Goal: Task Accomplishment & Management: Complete application form

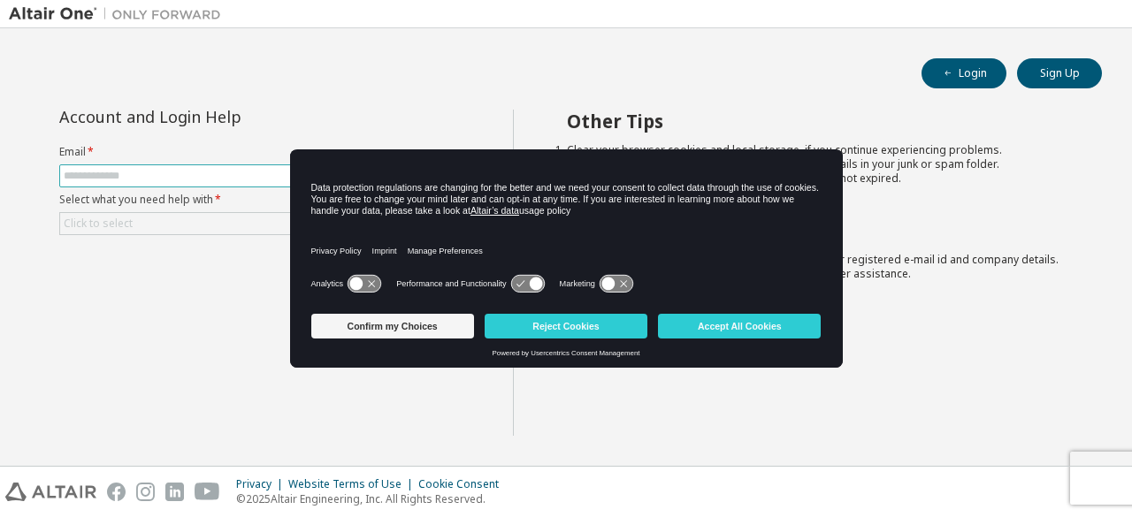
click at [115, 176] on input "text" at bounding box center [261, 176] width 394 height 14
click at [703, 324] on button "Accept All Cookies" at bounding box center [739, 326] width 163 height 25
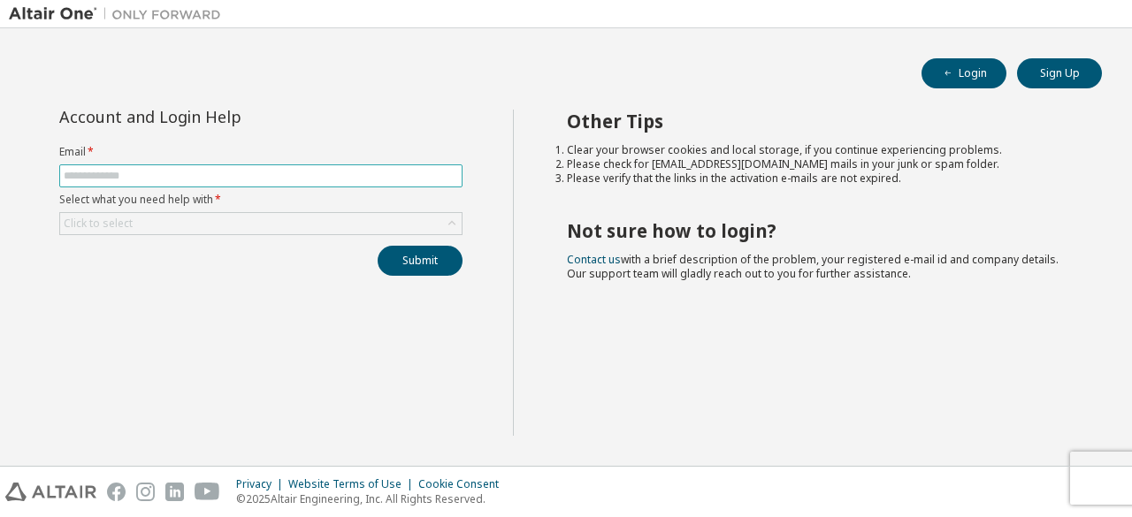
click at [263, 173] on input "text" at bounding box center [261, 176] width 394 height 14
type input "**********"
click at [378, 246] on button "Submit" at bounding box center [420, 261] width 85 height 30
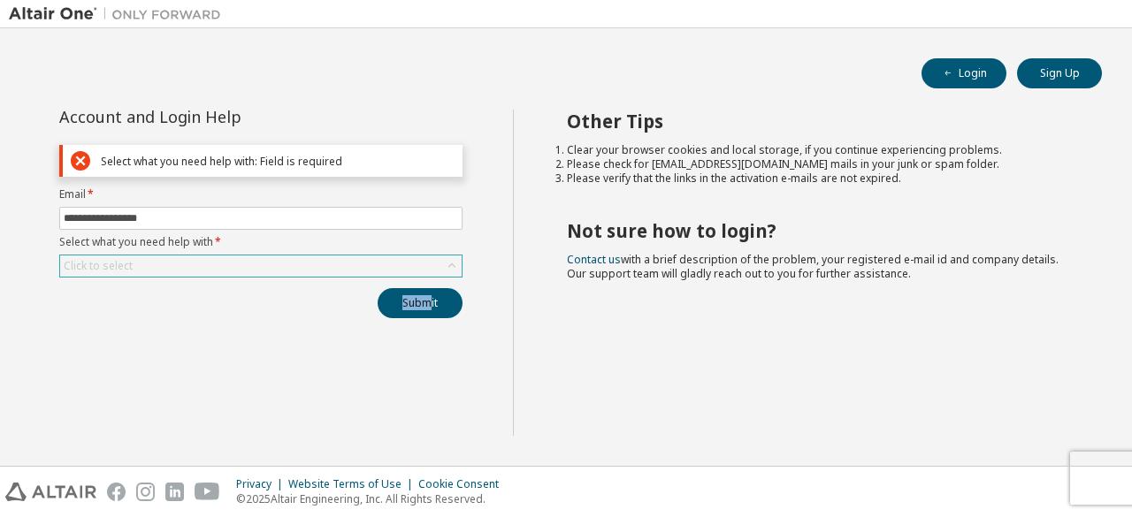
drag, startPoint x: 428, startPoint y: 282, endPoint x: 446, endPoint y: 263, distance: 26.3
click at [446, 263] on div "**********" at bounding box center [261, 214] width 424 height 209
click at [446, 263] on icon at bounding box center [452, 266] width 18 height 18
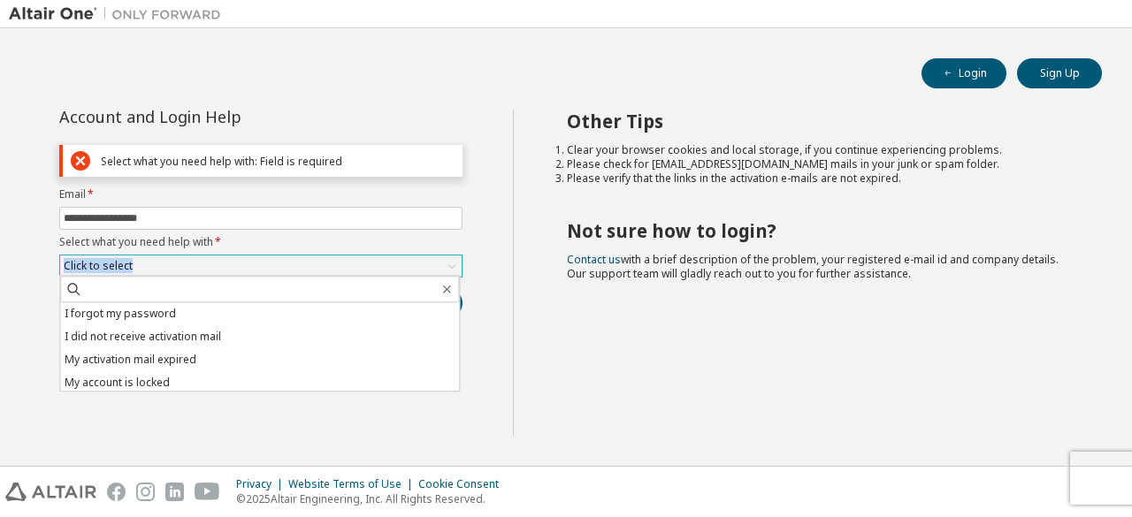
click at [446, 263] on icon at bounding box center [452, 266] width 18 height 18
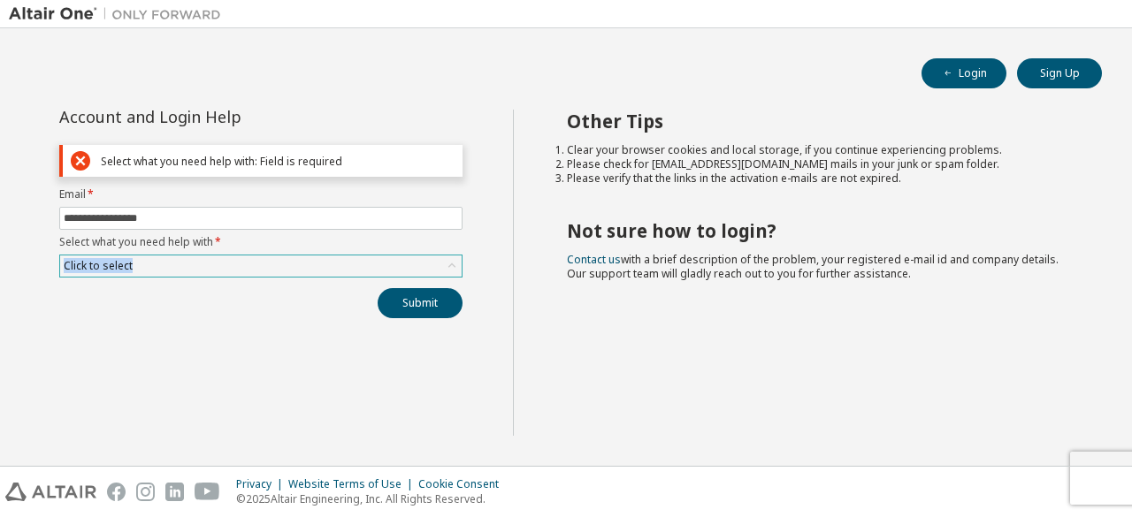
click at [446, 263] on icon at bounding box center [452, 266] width 18 height 18
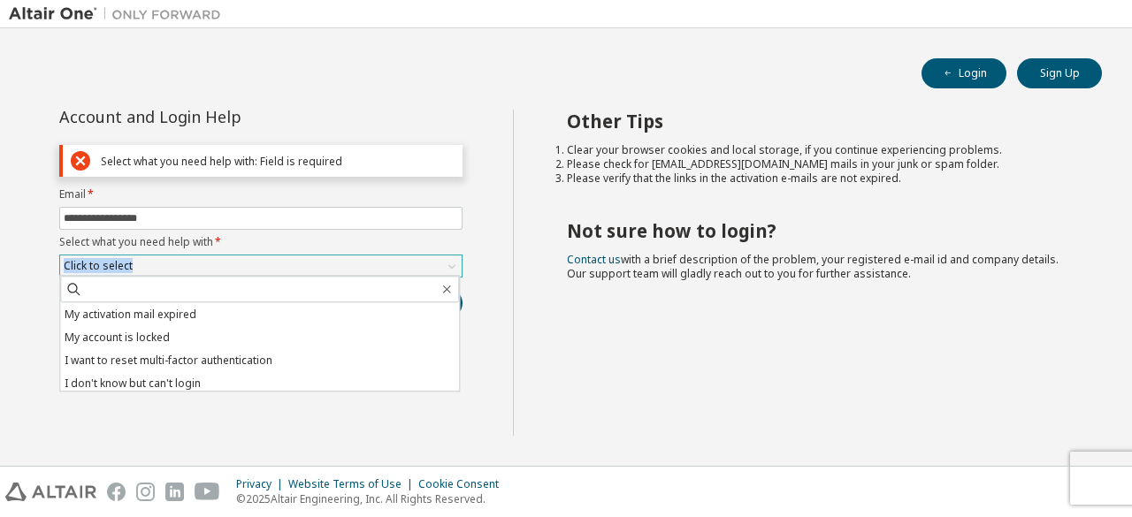
scroll to position [50, 0]
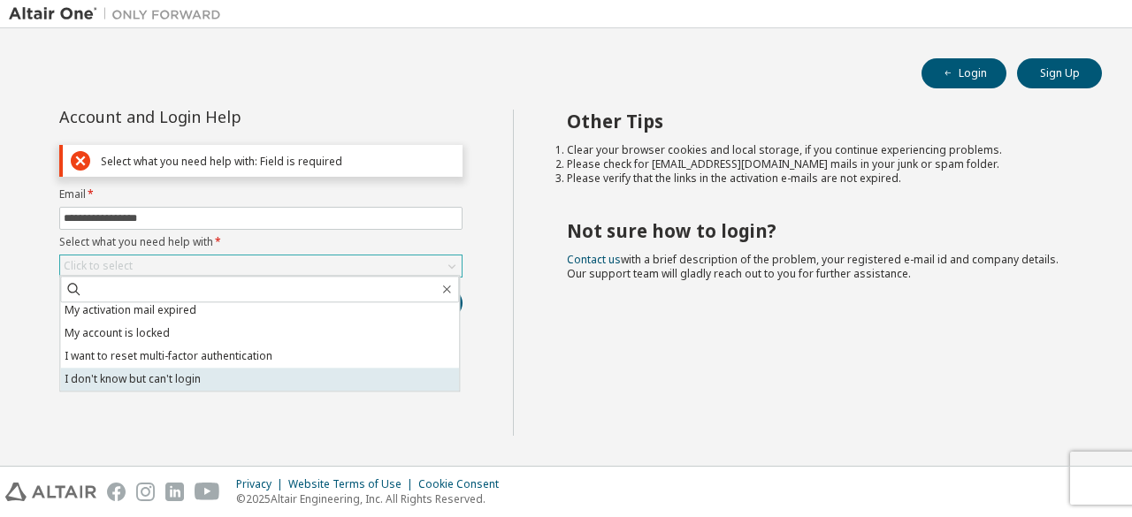
click at [307, 376] on li "I don't know but can't login" at bounding box center [259, 379] width 399 height 23
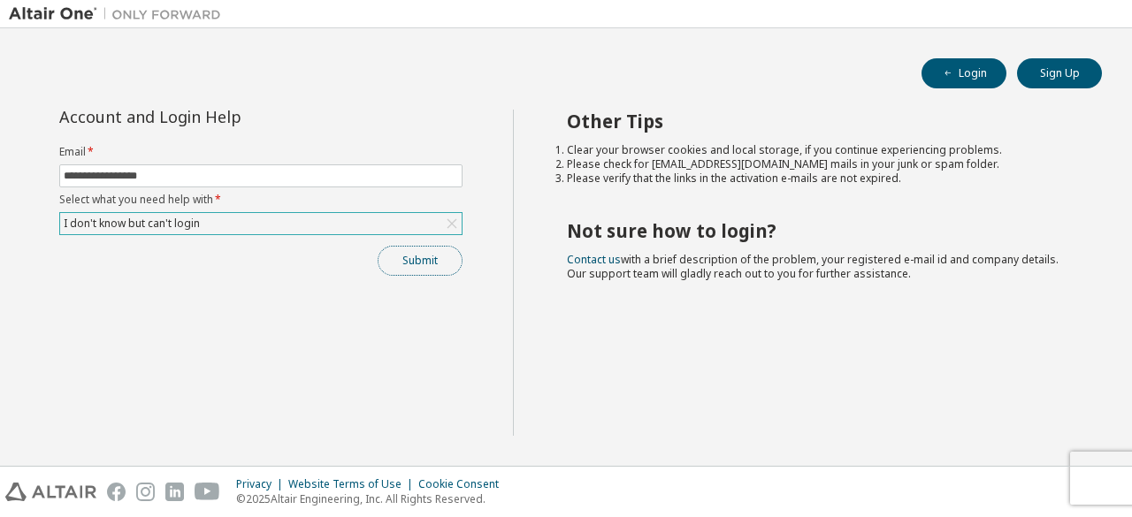
click at [437, 271] on button "Submit" at bounding box center [420, 261] width 85 height 30
click at [423, 262] on button "Submit" at bounding box center [420, 261] width 85 height 30
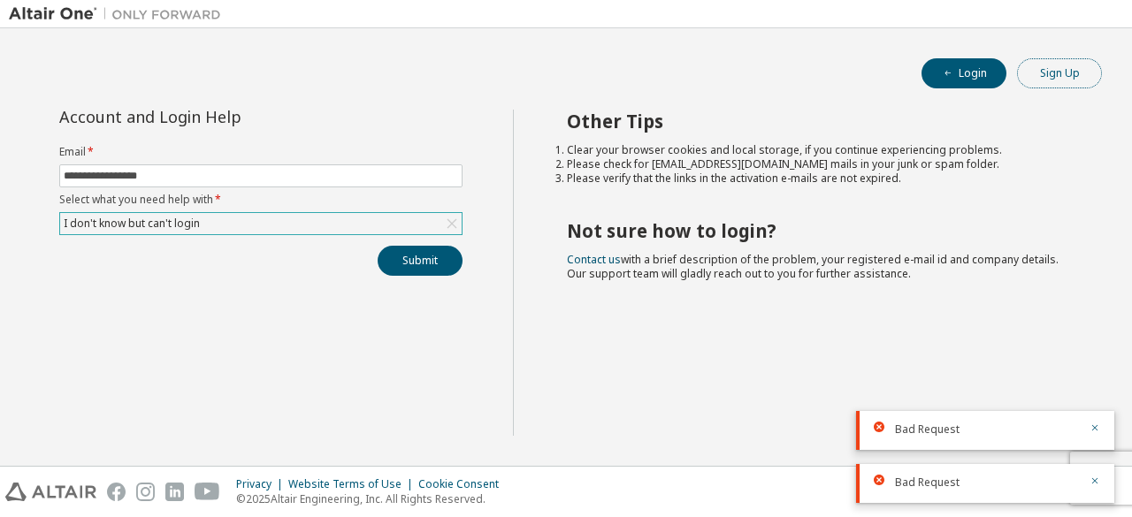
click at [1081, 75] on button "Sign Up" at bounding box center [1059, 73] width 85 height 30
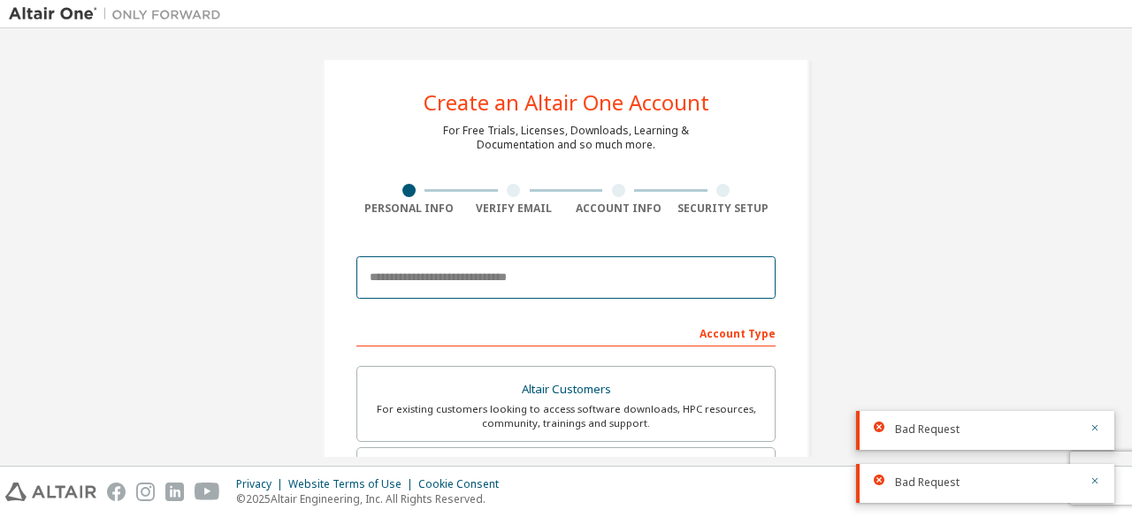
click at [451, 276] on input "email" at bounding box center [565, 277] width 419 height 42
type input "**********"
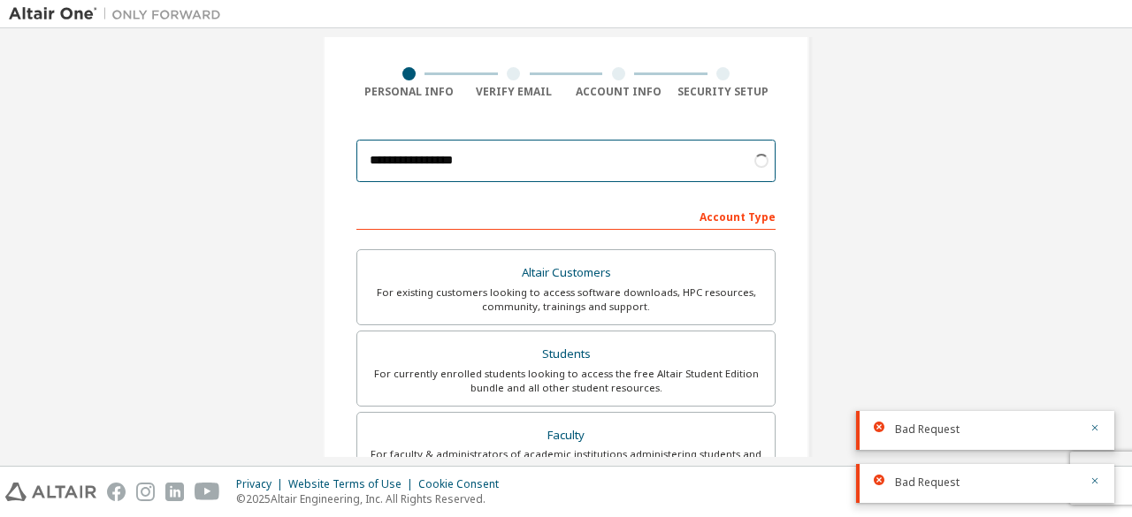
scroll to position [120, 0]
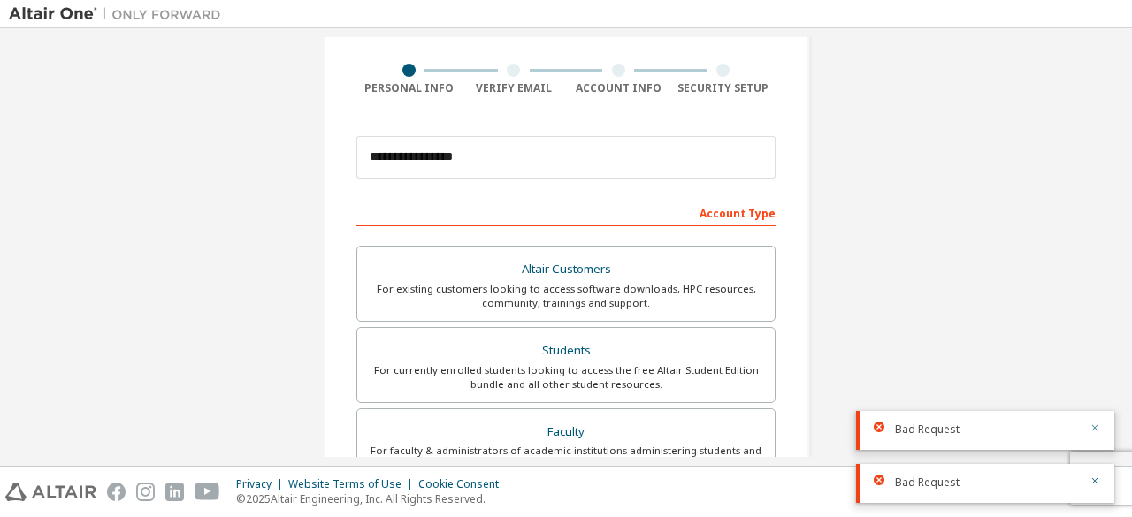
click at [1096, 426] on icon "button" at bounding box center [1094, 428] width 11 height 11
click at [1096, 486] on icon "button" at bounding box center [1094, 481] width 11 height 11
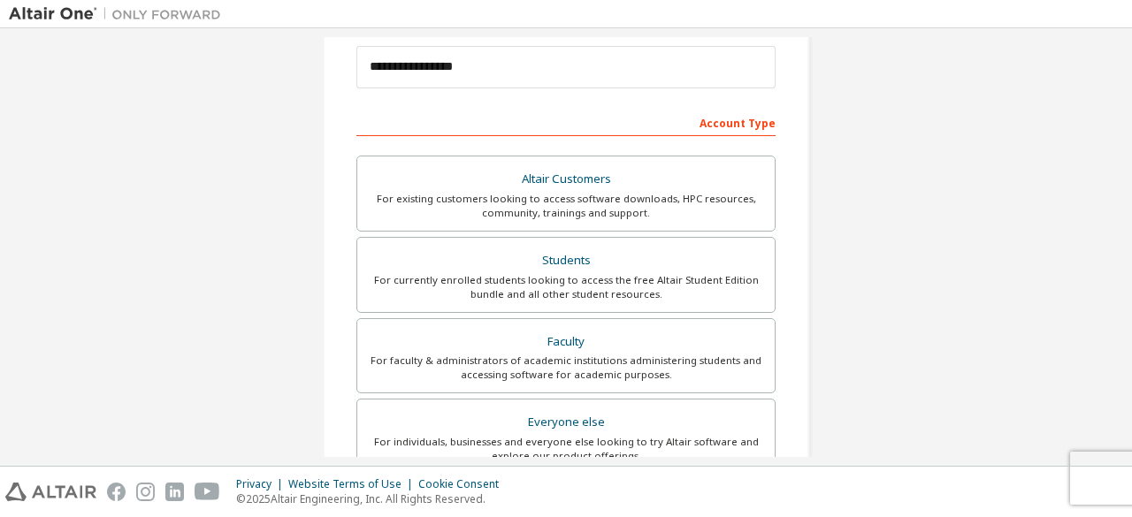
scroll to position [218, 0]
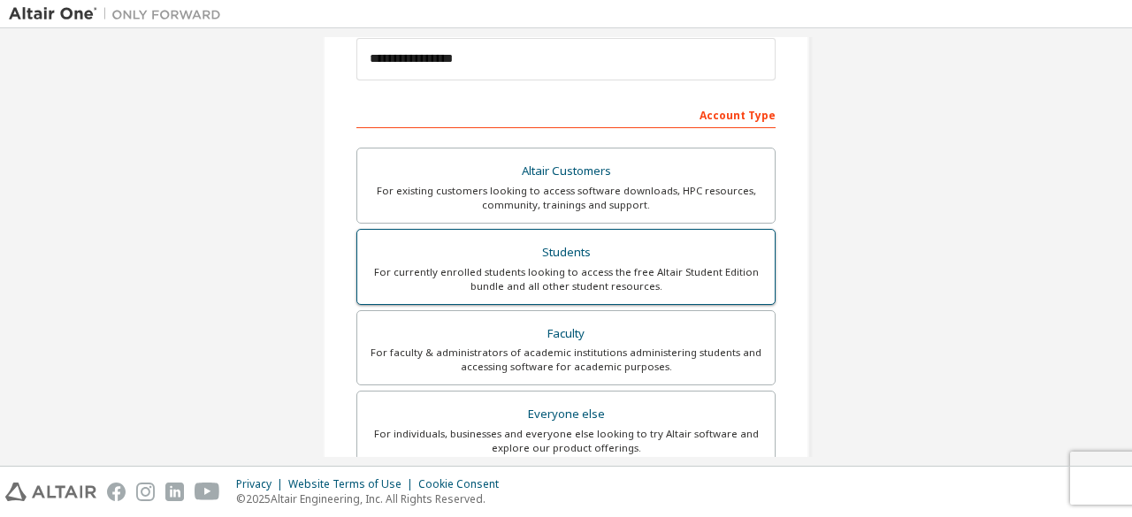
click at [677, 253] on div "Students" at bounding box center [566, 252] width 396 height 25
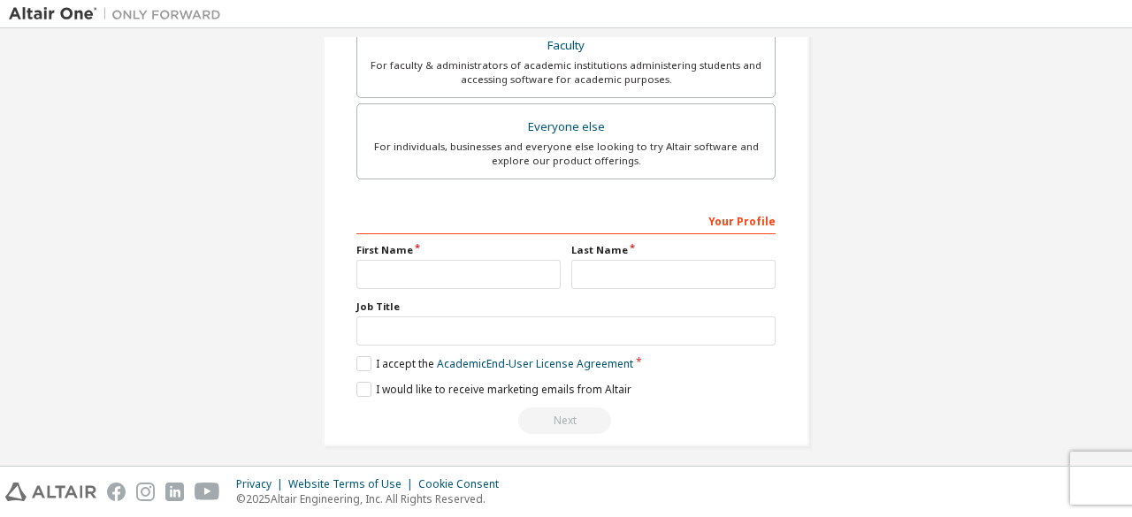
scroll to position [557, 0]
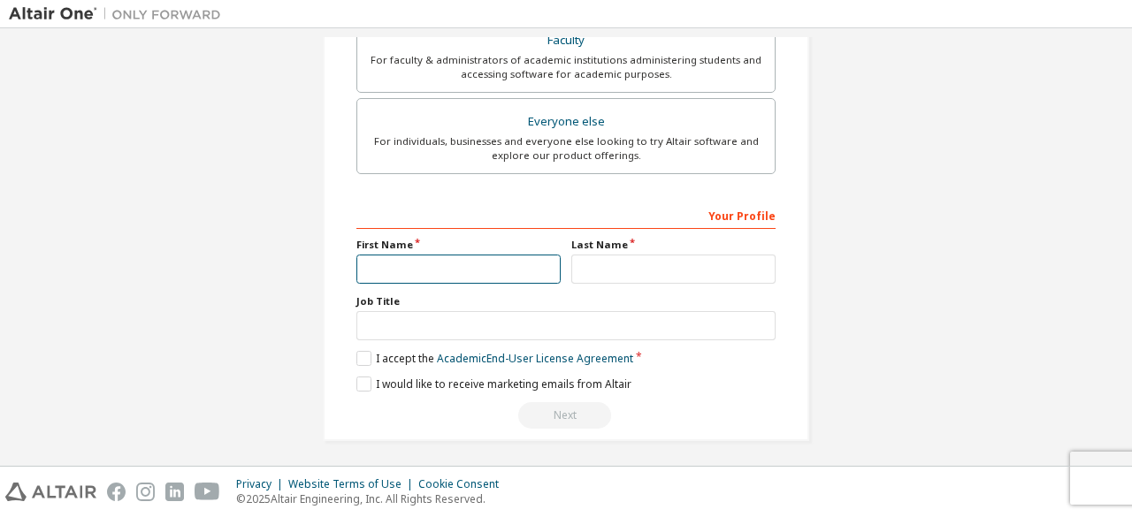
click at [500, 265] on input "text" at bounding box center [458, 269] width 204 height 29
type input "****"
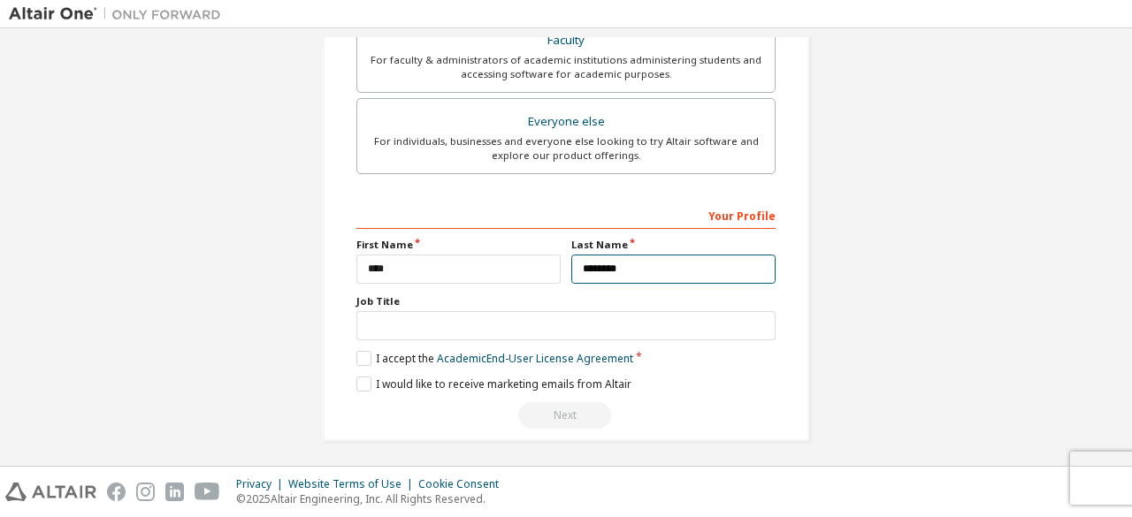
type input "********"
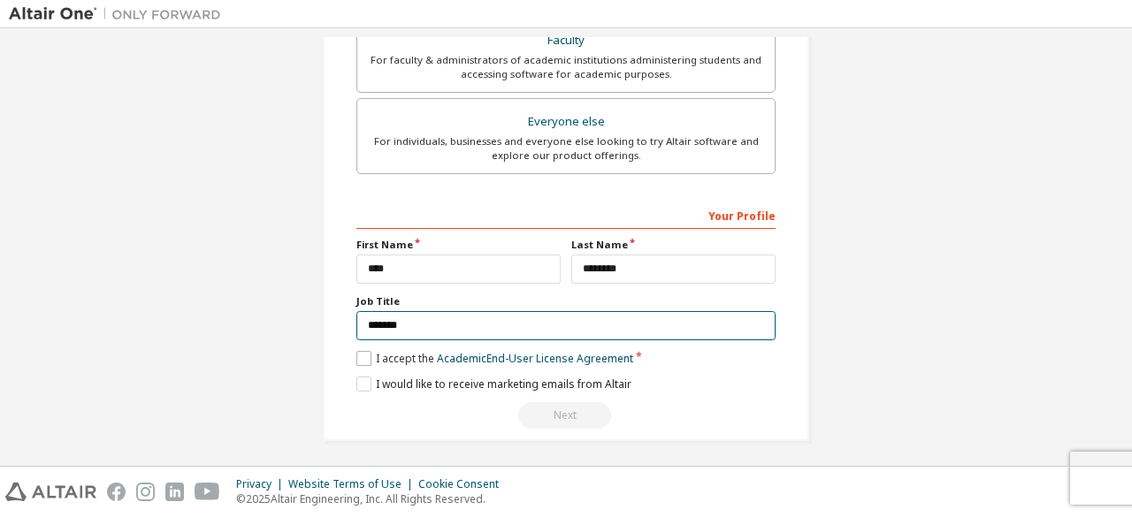
type input "*******"
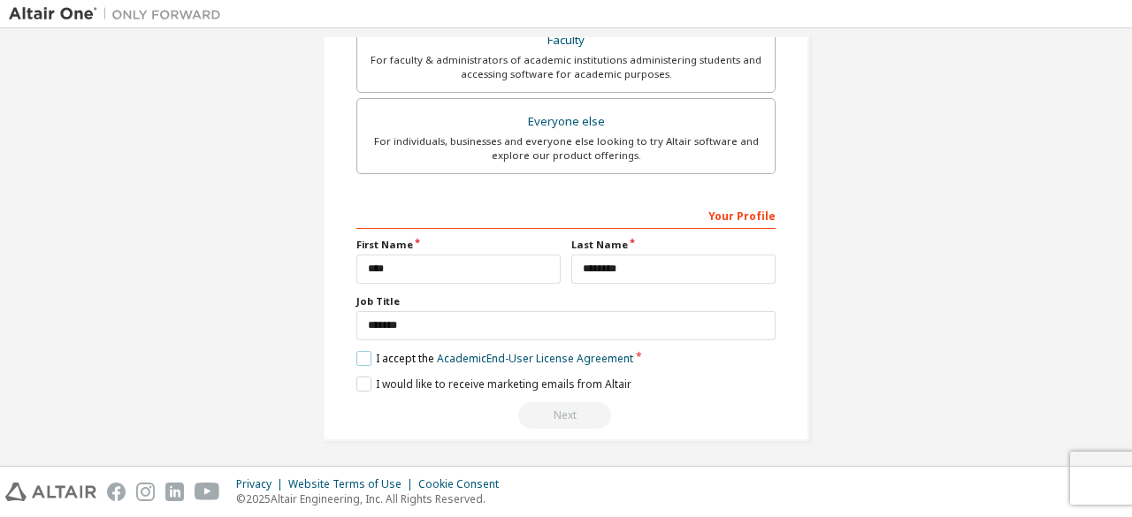
click at [357, 351] on label "I accept the Academic End-User License Agreement" at bounding box center [494, 358] width 277 height 15
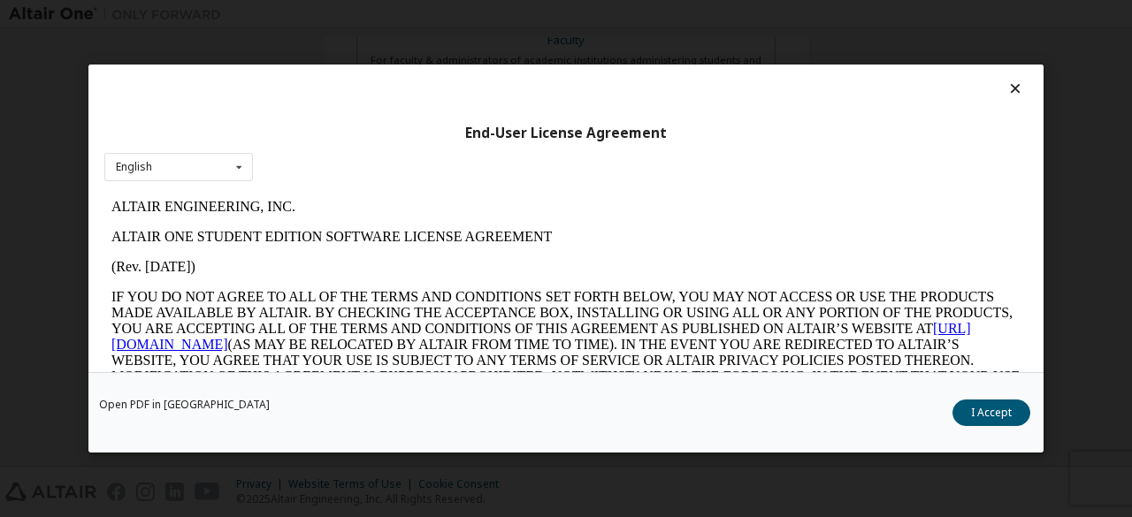
scroll to position [0, 0]
click at [995, 406] on button "I Accept" at bounding box center [991, 413] width 78 height 27
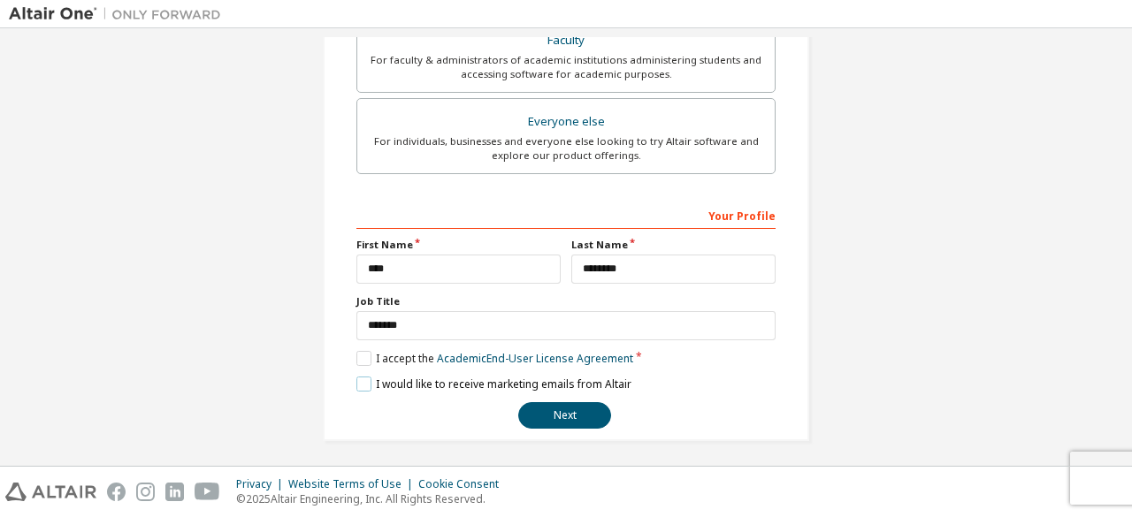
click at [366, 377] on label "I would like to receive marketing emails from Altair" at bounding box center [493, 384] width 275 height 15
click at [571, 410] on button "Next" at bounding box center [564, 415] width 93 height 27
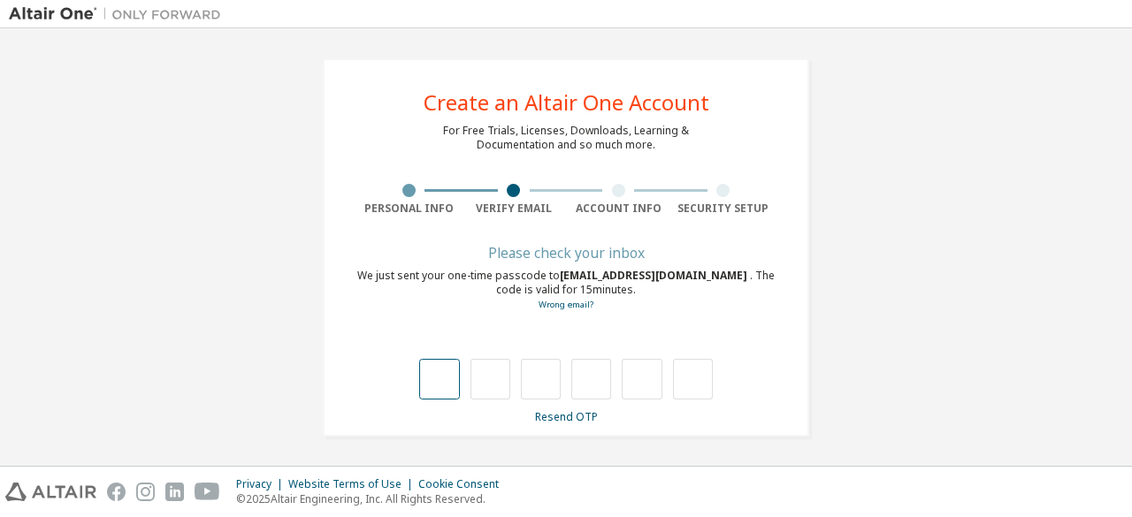
click at [431, 381] on input "text" at bounding box center [439, 379] width 40 height 41
type input "*"
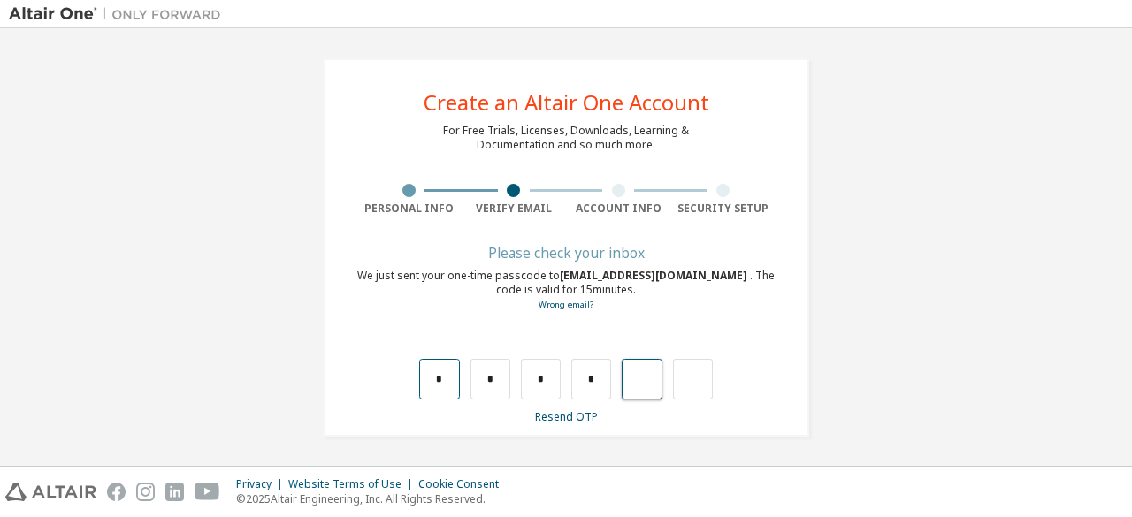
type input "*"
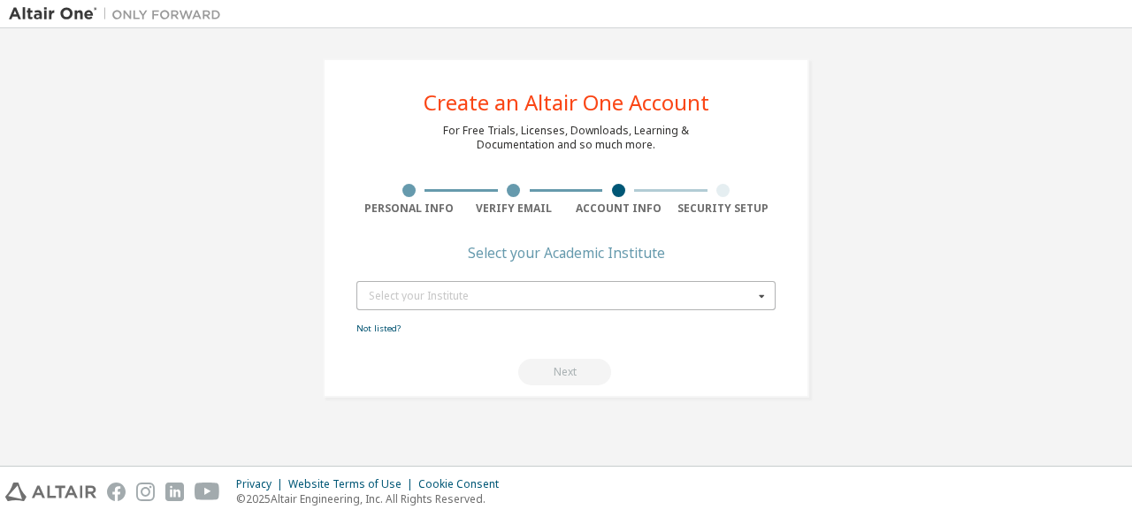
click at [491, 296] on div "Select your Institute" at bounding box center [561, 296] width 385 height 11
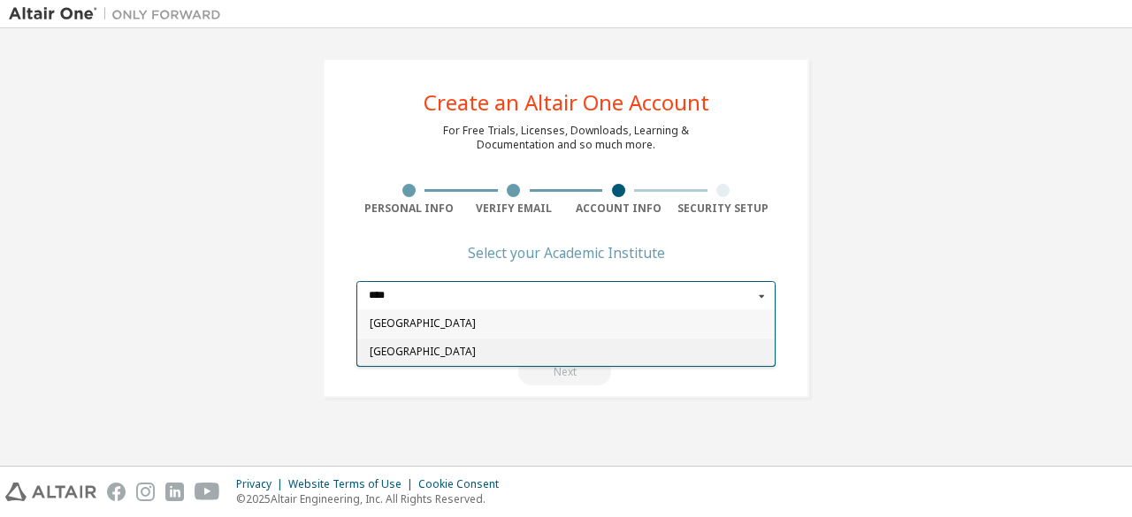
type input "****"
click at [457, 347] on span "[GEOGRAPHIC_DATA]" at bounding box center [566, 352] width 393 height 11
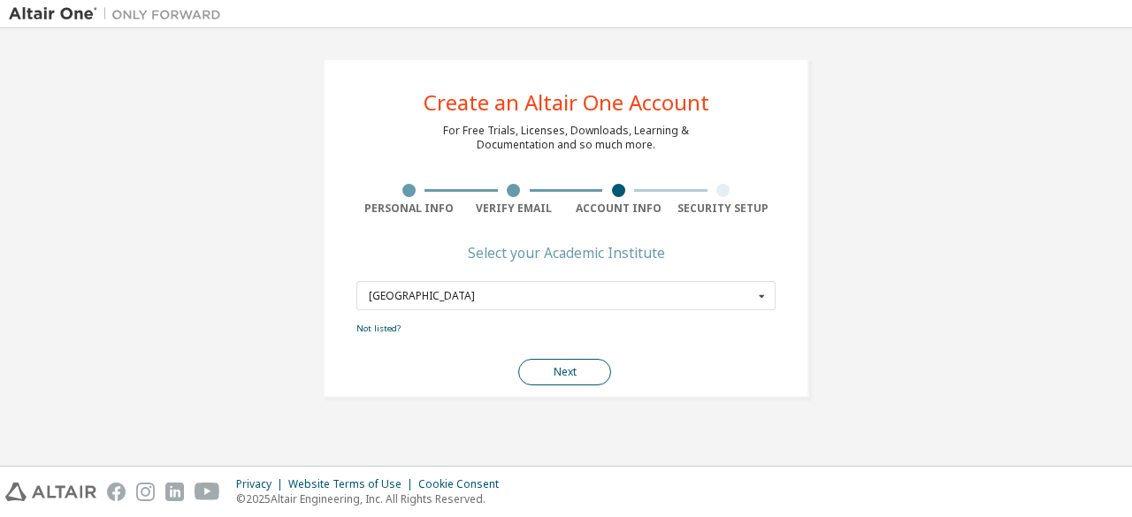
click at [573, 362] on button "Next" at bounding box center [564, 372] width 93 height 27
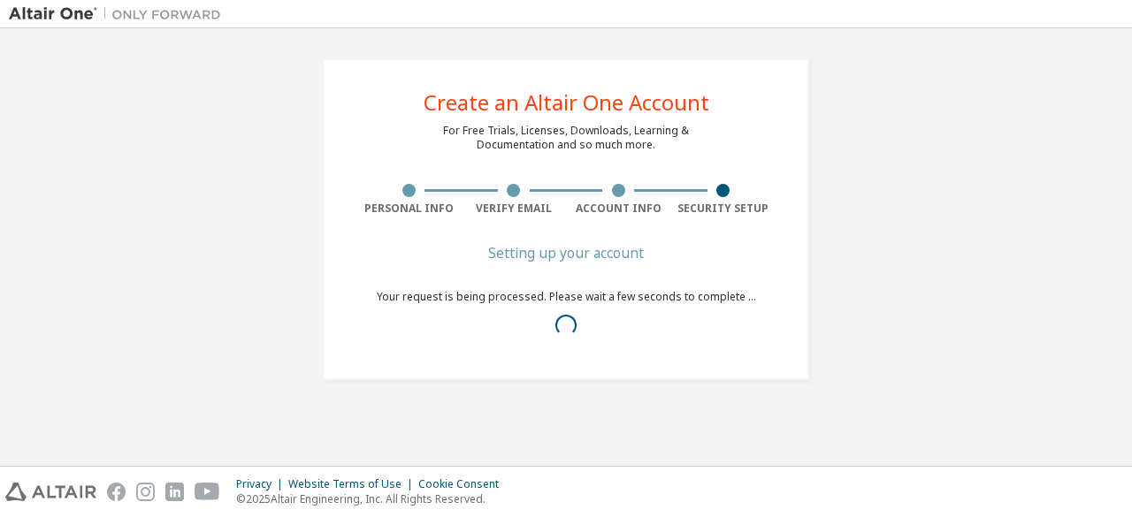
click at [603, 290] on div "Your request is being processed. Please wait a few seconds to complete ..." at bounding box center [566, 318] width 379 height 57
